Goal: Find specific page/section: Find specific page/section

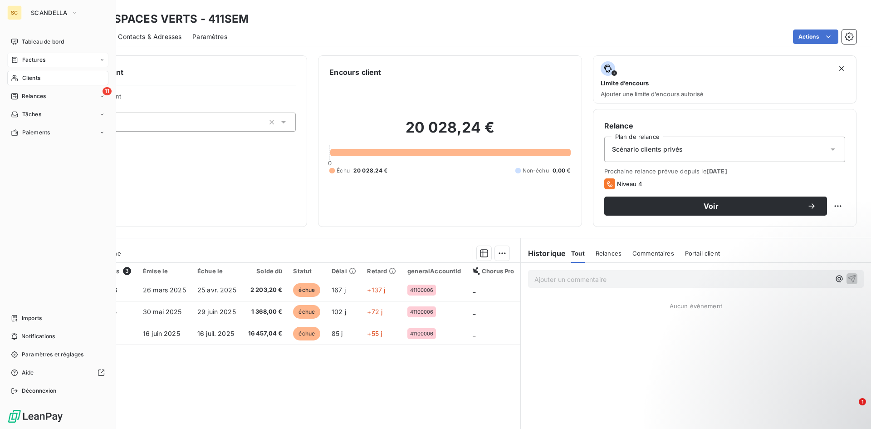
click at [24, 62] on span "Factures" at bounding box center [33, 60] width 23 height 8
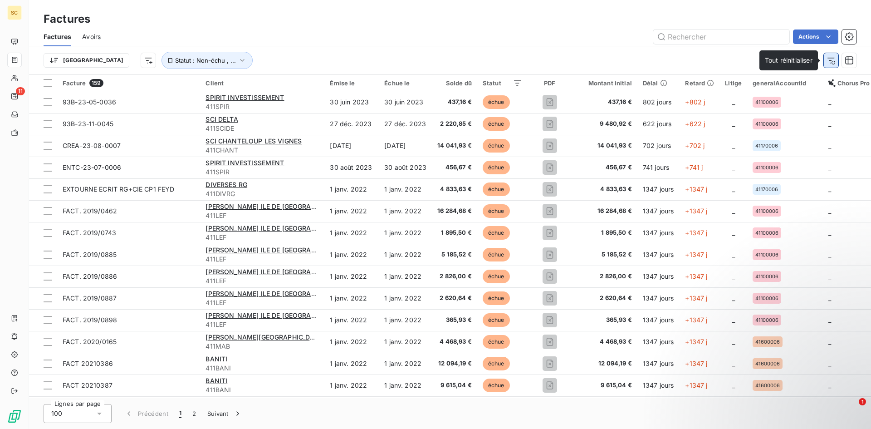
click at [836, 60] on button "button" at bounding box center [831, 60] width 15 height 15
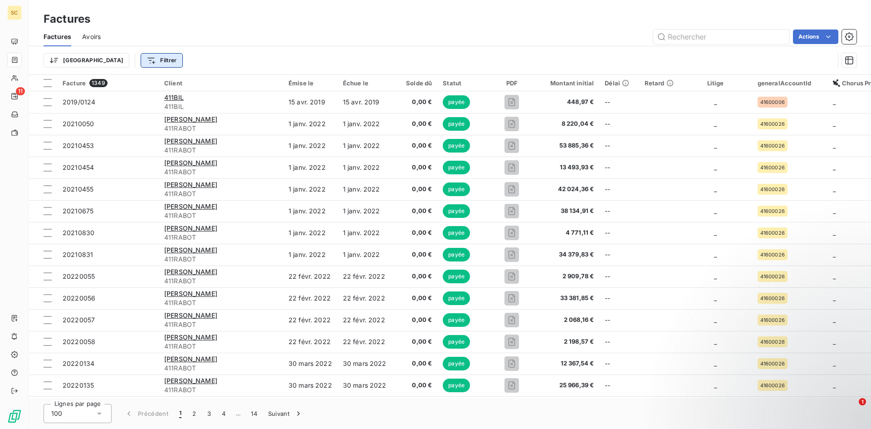
click at [112, 57] on html "SC 11 Factures Factures Avoirs Actions Trier Filtrer Facture 1349 Client Émise …" at bounding box center [435, 214] width 871 height 429
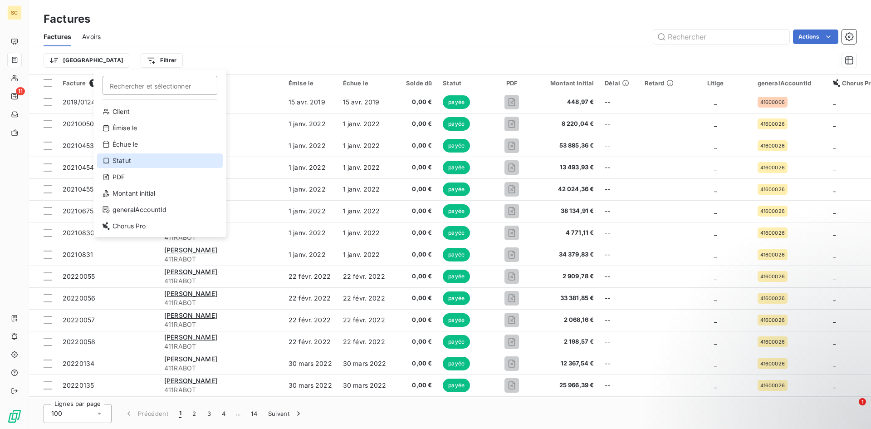
click at [130, 160] on div "Statut" at bounding box center [160, 160] width 126 height 15
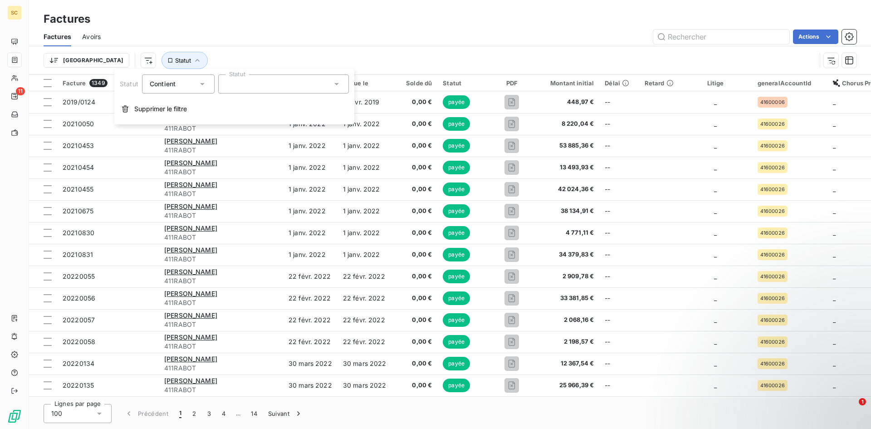
click at [274, 85] on div at bounding box center [283, 83] width 131 height 19
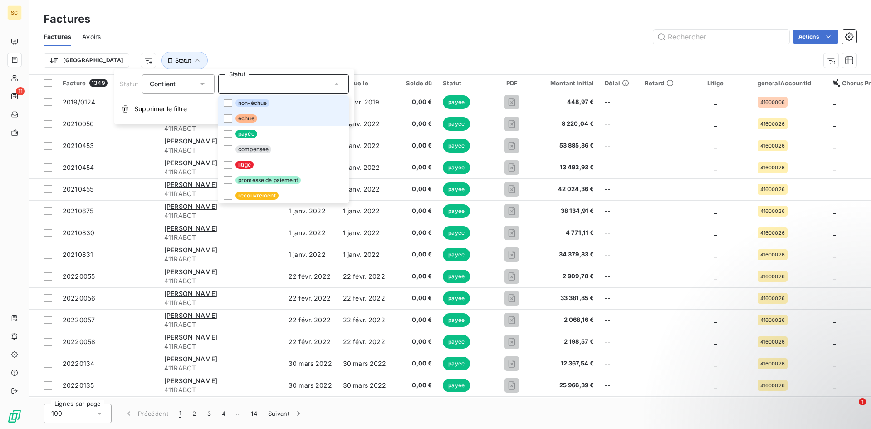
drag, startPoint x: 242, startPoint y: 103, endPoint x: 218, endPoint y: 120, distance: 28.9
click at [241, 103] on span "non-échue" at bounding box center [252, 103] width 34 height 8
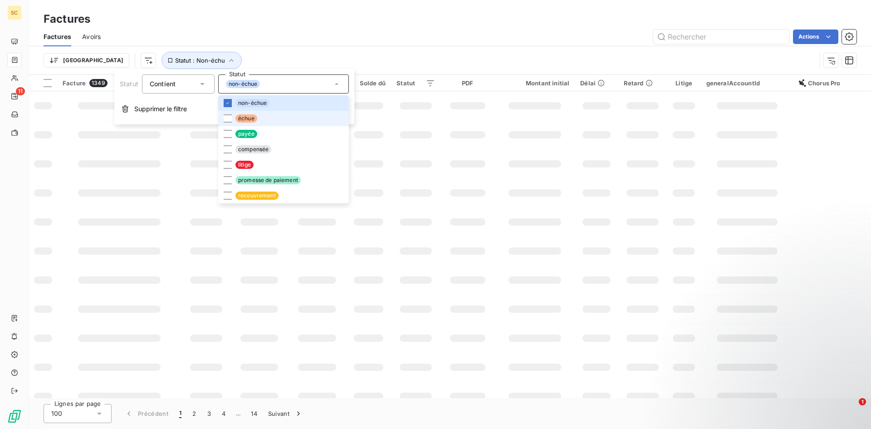
click at [225, 118] on div at bounding box center [228, 118] width 8 height 8
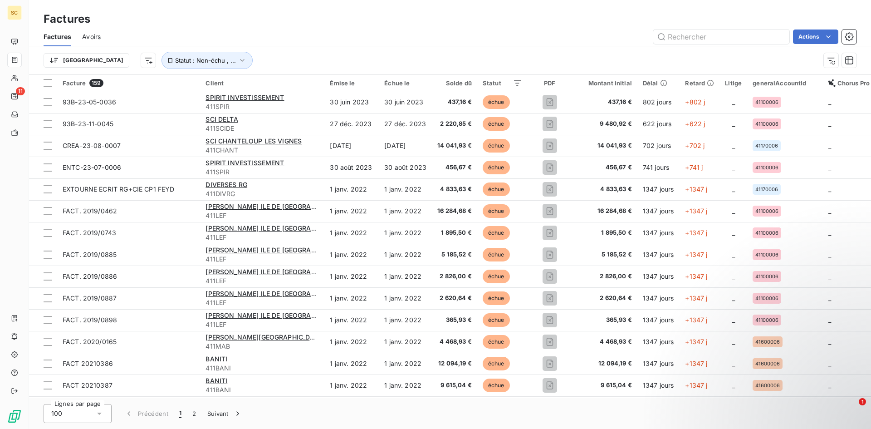
click at [473, 60] on div "Trier Statut : Non-échu , ..." at bounding box center [430, 60] width 772 height 17
click at [850, 64] on icon "button" at bounding box center [849, 60] width 8 height 8
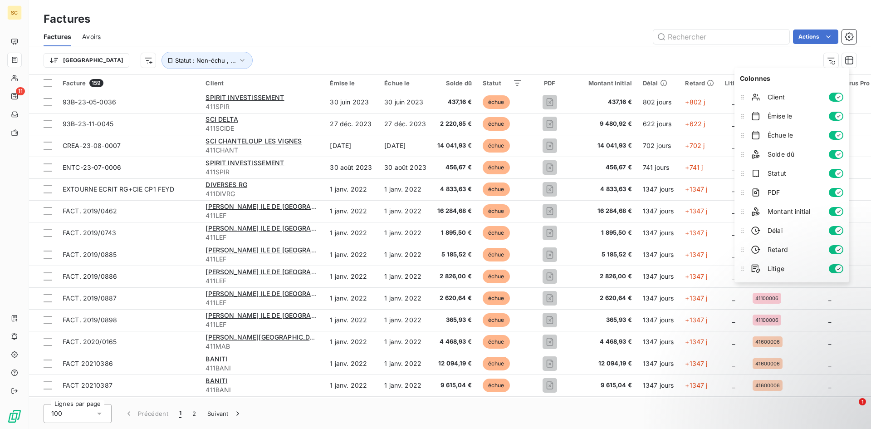
click at [794, 61] on div "Trier Statut : Non-échu , ..." at bounding box center [430, 60] width 772 height 17
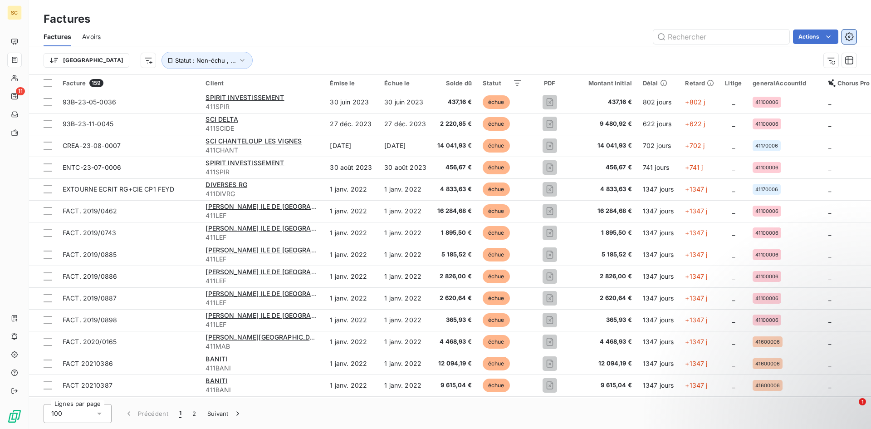
click at [849, 38] on icon "button" at bounding box center [849, 36] width 9 height 9
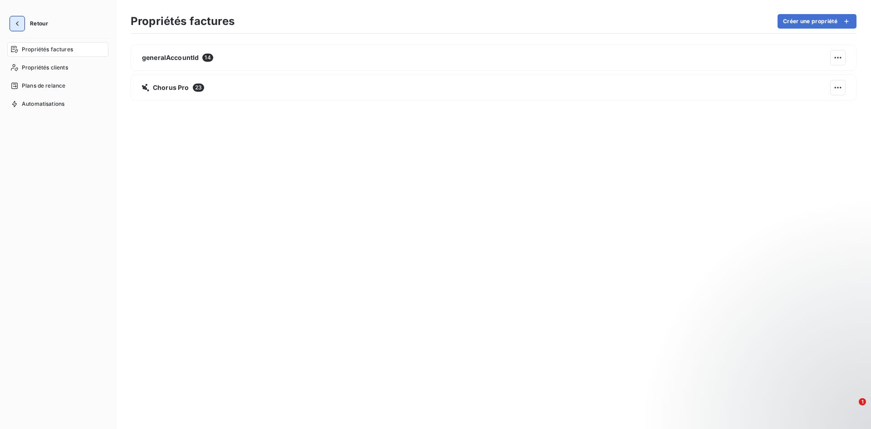
click at [23, 29] on button "button" at bounding box center [17, 23] width 15 height 15
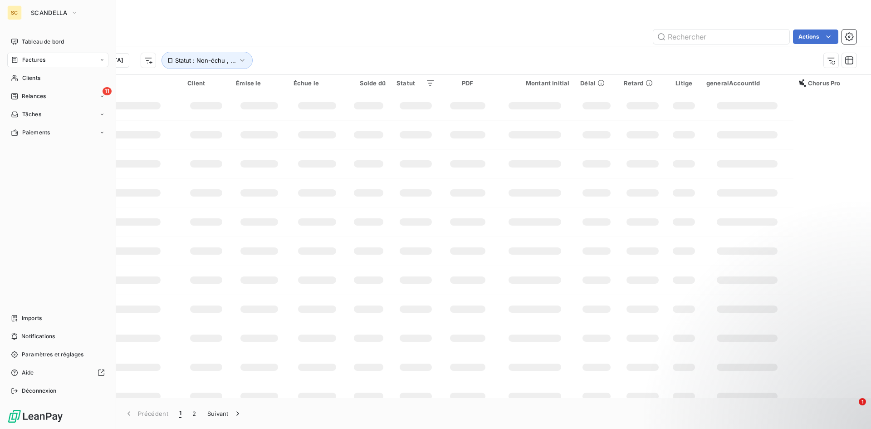
click at [59, 57] on div "Factures" at bounding box center [57, 60] width 101 height 15
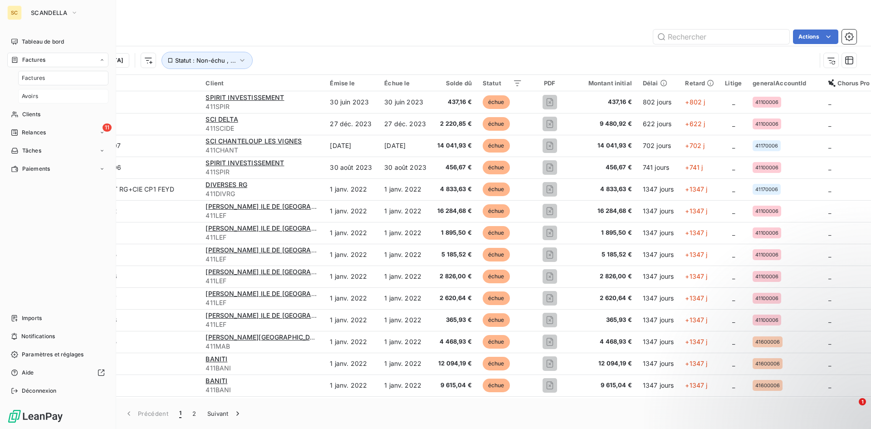
click at [39, 96] on div "Avoirs" at bounding box center [63, 96] width 90 height 15
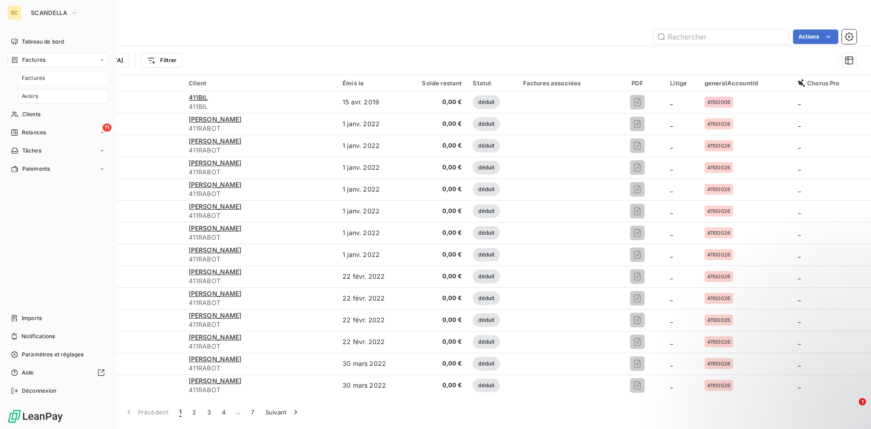
click at [59, 79] on div "Factures" at bounding box center [63, 78] width 90 height 15
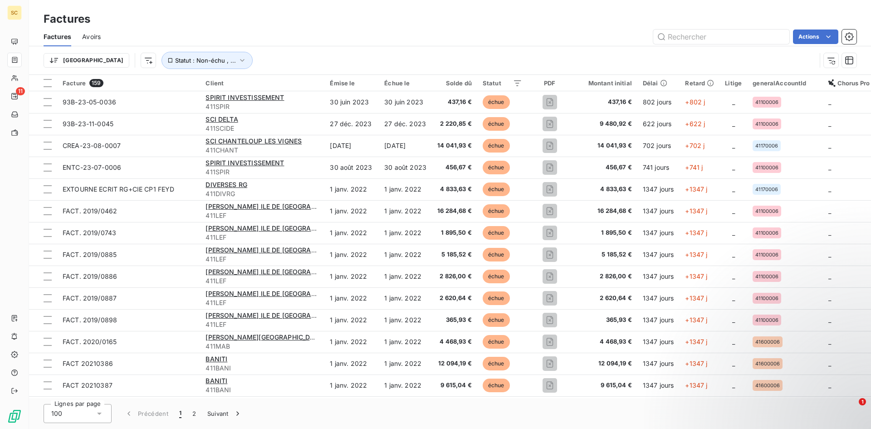
click at [229, 49] on div "Trier Statut : Non-échu , ..." at bounding box center [450, 60] width 813 height 28
click at [57, 62] on html "SC 11 Factures Factures Avoirs Actions Trier Statut : Non-échu , ... Facture 15…" at bounding box center [435, 214] width 871 height 429
click at [103, 57] on html "SC 11 Factures Factures Avoirs Actions Trier Rechercher et sélectionner Réferen…" at bounding box center [435, 214] width 871 height 429
click at [103, 58] on html "SC 11 Factures Factures Avoirs Actions Trier Statut : Non-échu , ... Facture 15…" at bounding box center [435, 214] width 871 height 429
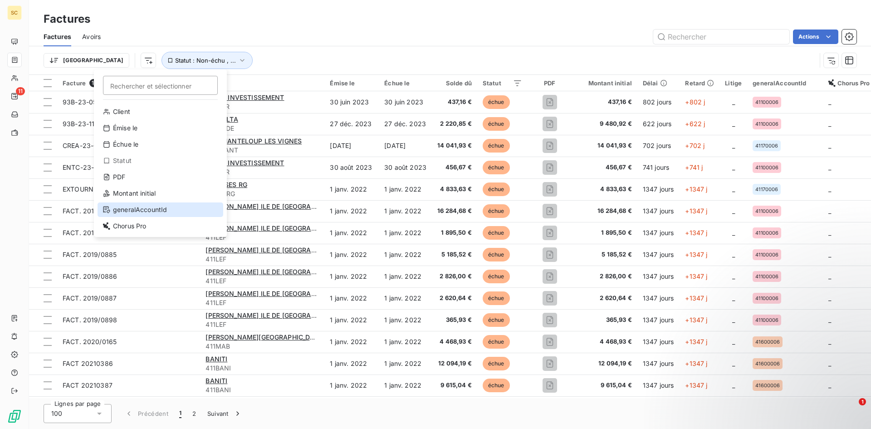
click at [140, 215] on div "generalAccountId" at bounding box center [161, 209] width 126 height 15
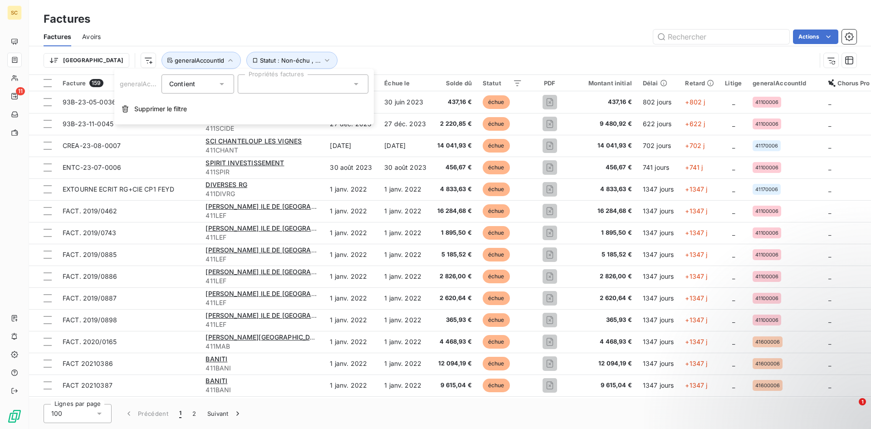
click at [278, 87] on div at bounding box center [303, 83] width 131 height 19
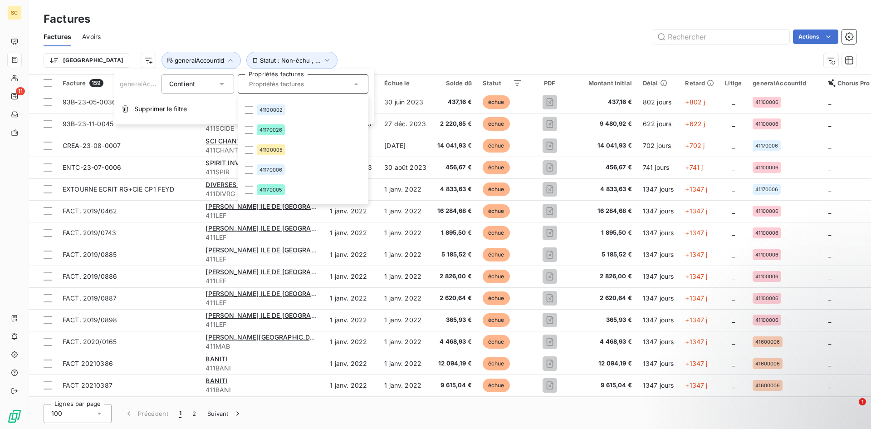
scroll to position [172, 0]
click at [365, 39] on div "Actions" at bounding box center [484, 36] width 745 height 15
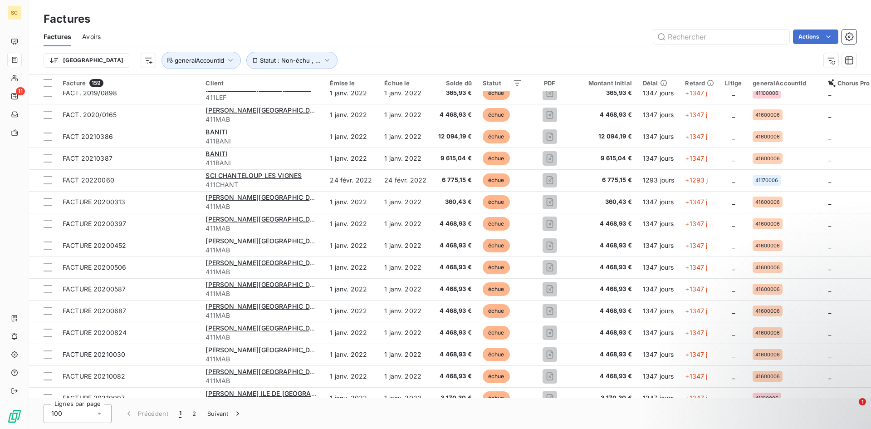
scroll to position [0, 0]
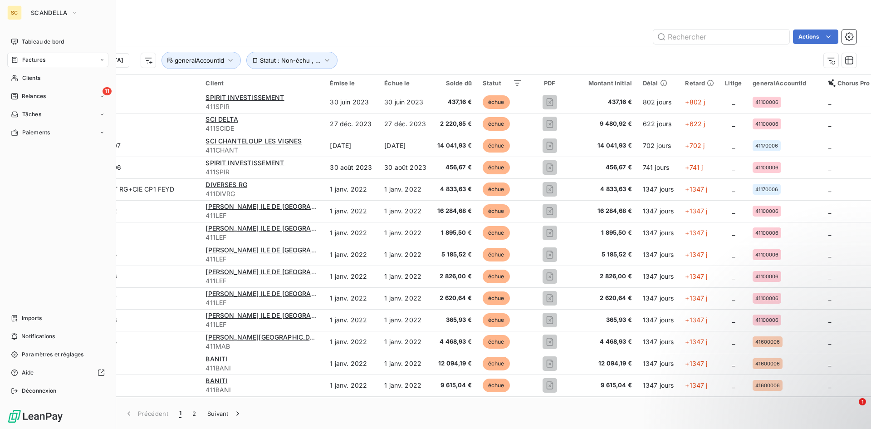
click at [9, 10] on div "SC" at bounding box center [14, 12] width 15 height 15
click at [74, 16] on icon "button" at bounding box center [74, 12] width 7 height 9
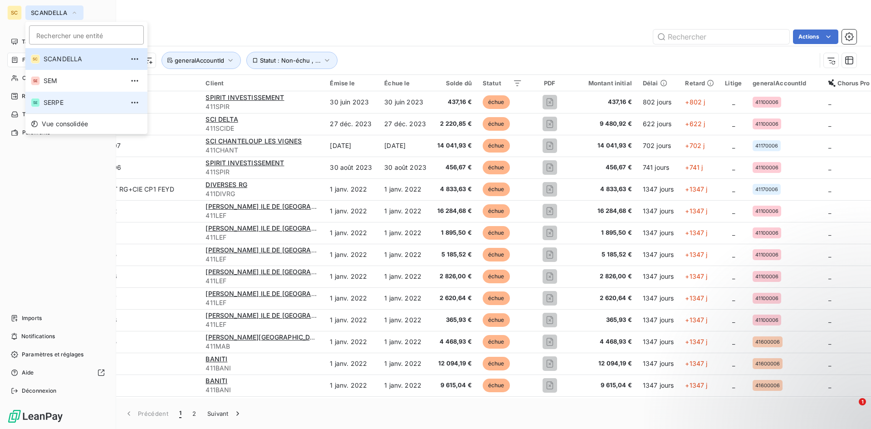
click at [59, 100] on span "SERPE" at bounding box center [84, 102] width 80 height 9
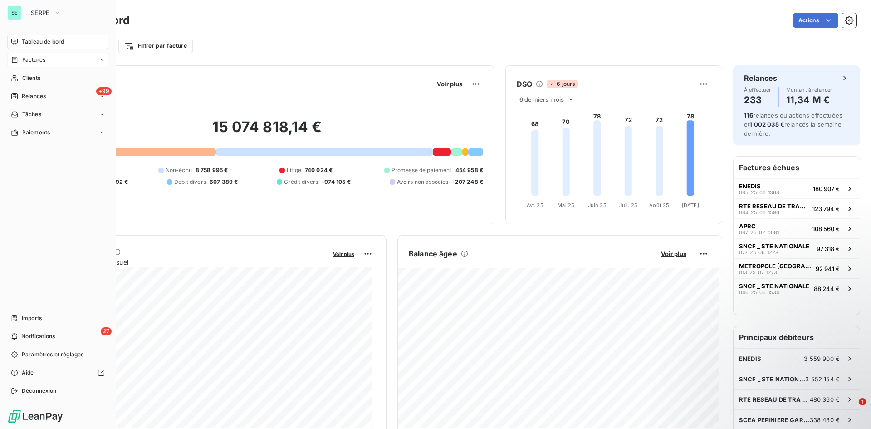
click at [64, 55] on div "Factures" at bounding box center [57, 60] width 101 height 15
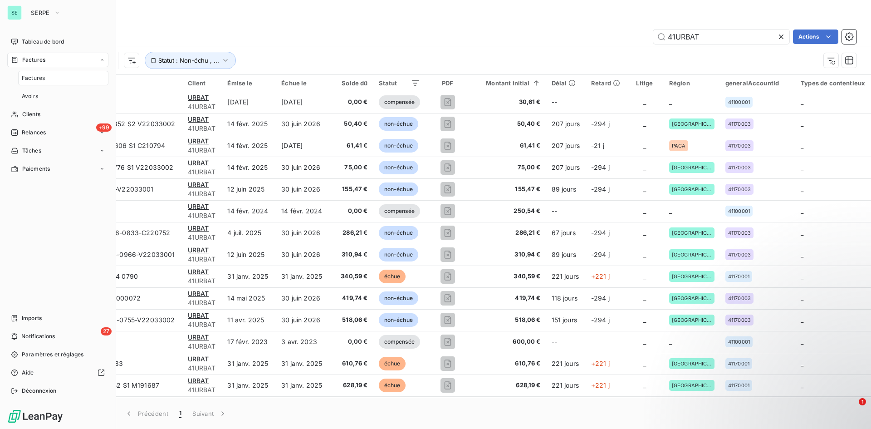
click at [73, 76] on div "Factures" at bounding box center [63, 78] width 90 height 15
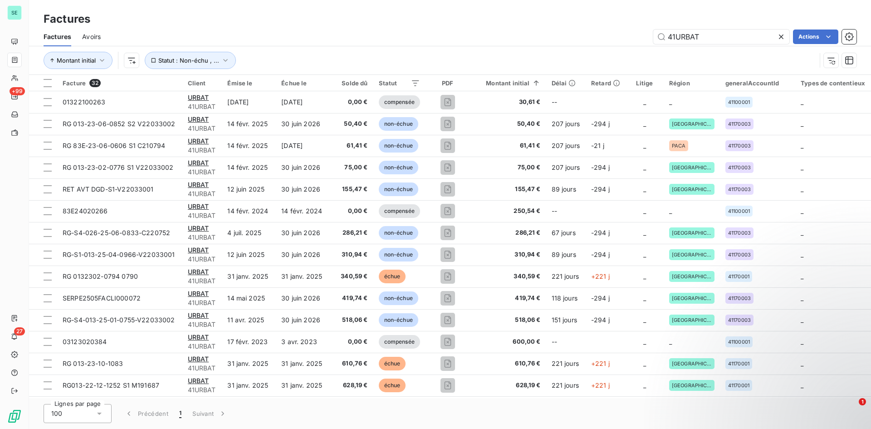
click at [782, 36] on icon at bounding box center [781, 36] width 5 height 5
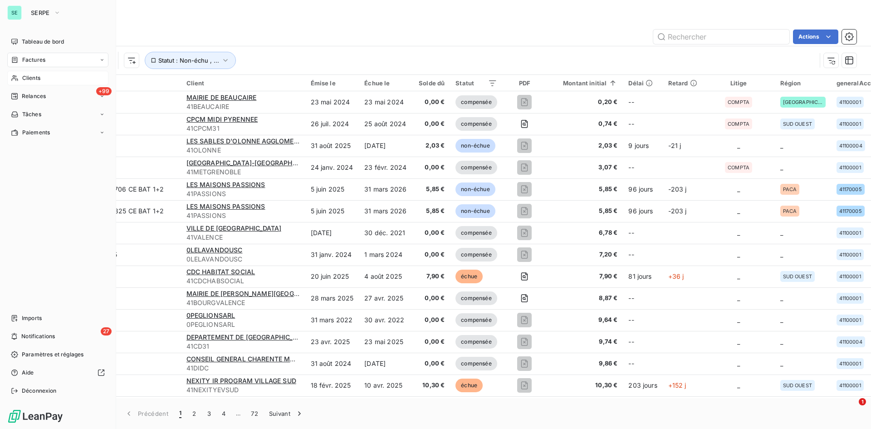
click at [23, 77] on span "Clients" at bounding box center [31, 78] width 18 height 8
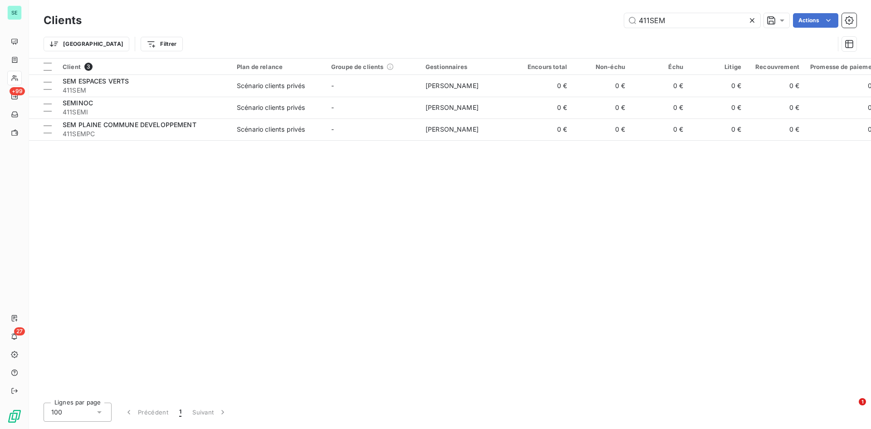
click at [750, 21] on icon at bounding box center [752, 20] width 9 height 9
